Goal: Transaction & Acquisition: Obtain resource

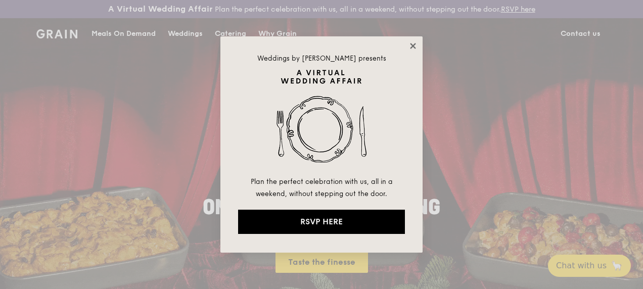
click at [412, 47] on icon at bounding box center [413, 46] width 6 height 6
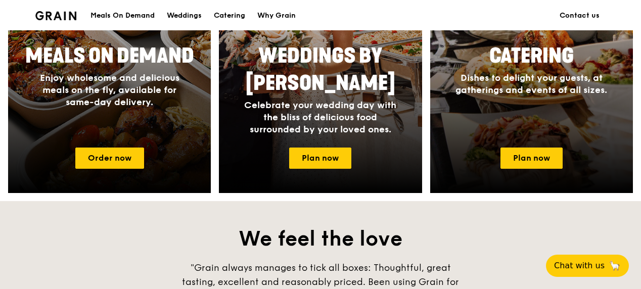
scroll to position [556, 0]
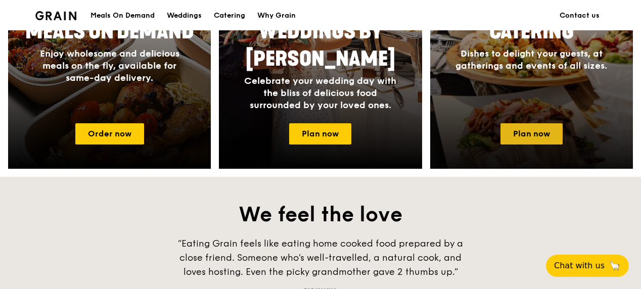
click at [538, 142] on link "Plan now" at bounding box center [532, 133] width 62 height 21
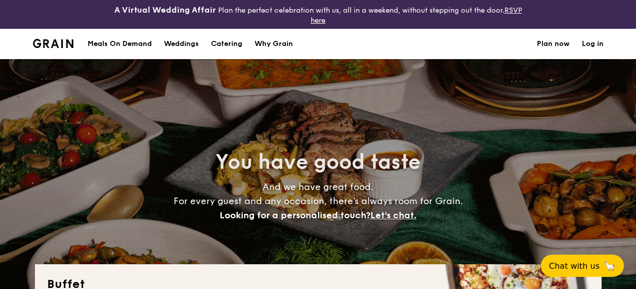
select select
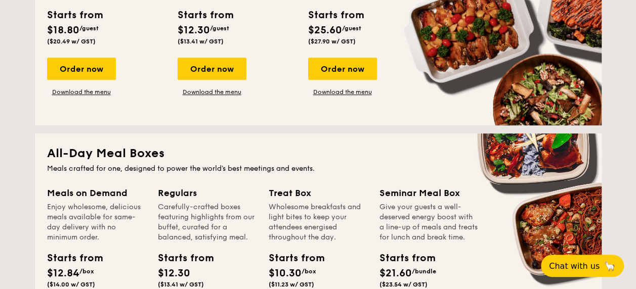
scroll to position [253, 0]
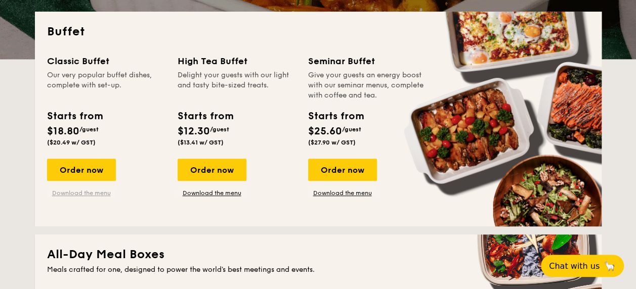
click at [95, 194] on link "Download the menu" at bounding box center [81, 193] width 69 height 8
